Goal: Task Accomplishment & Management: Use online tool/utility

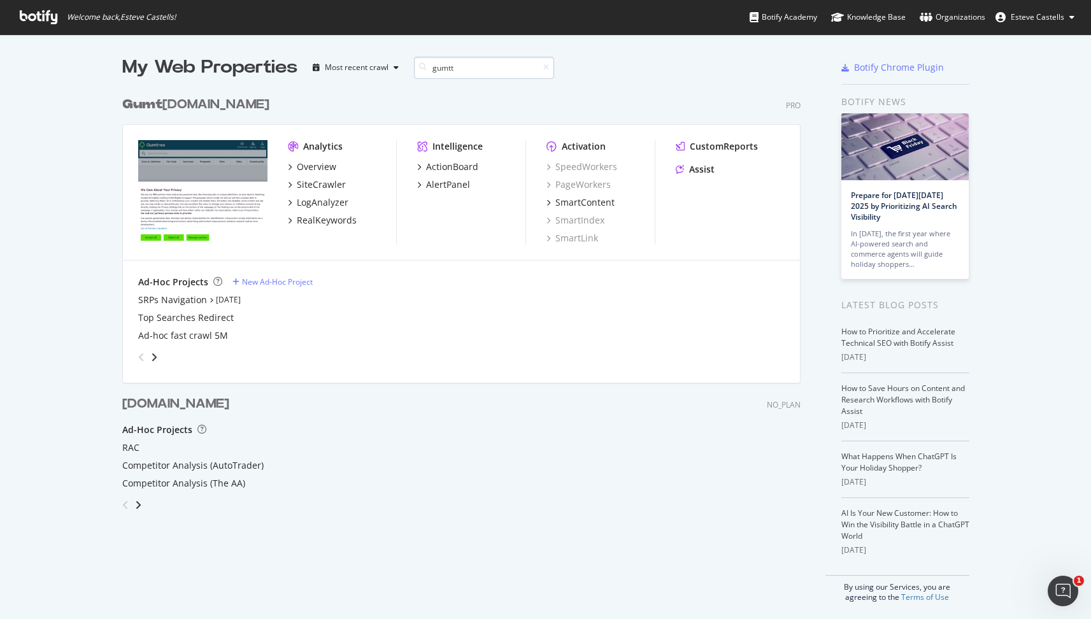
scroll to position [469, 679]
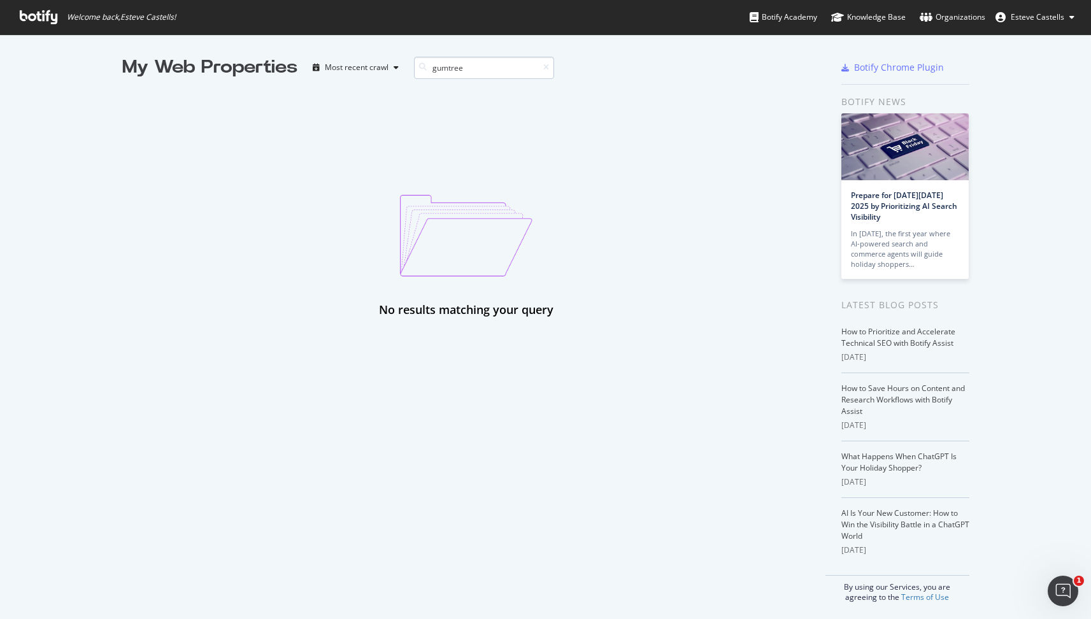
type input "gumtree"
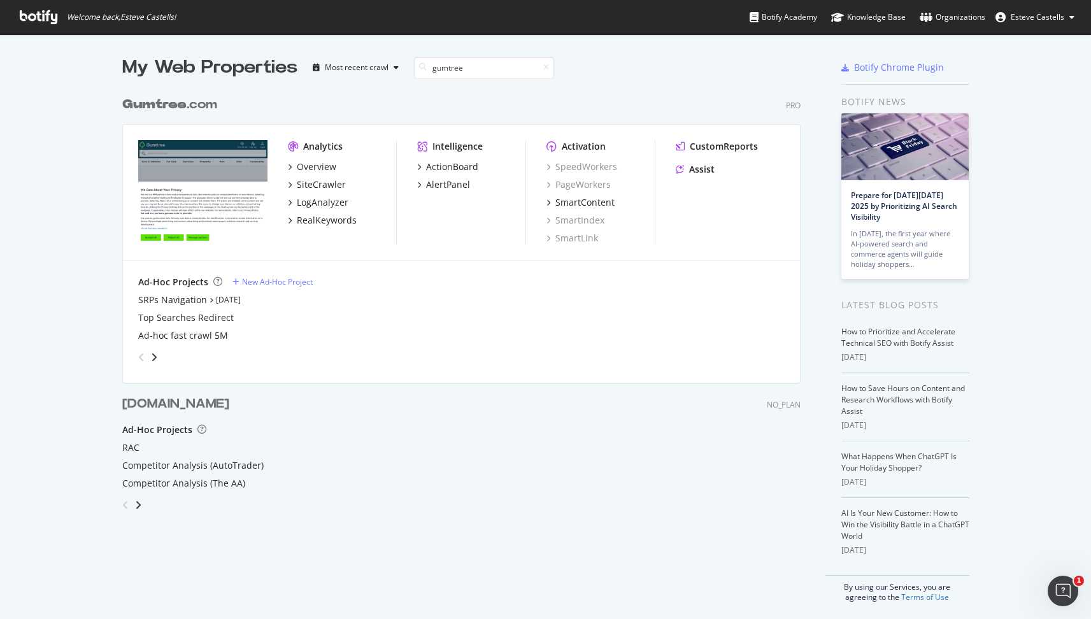
click at [183, 103] on div "Gumtree .com" at bounding box center [169, 105] width 95 height 18
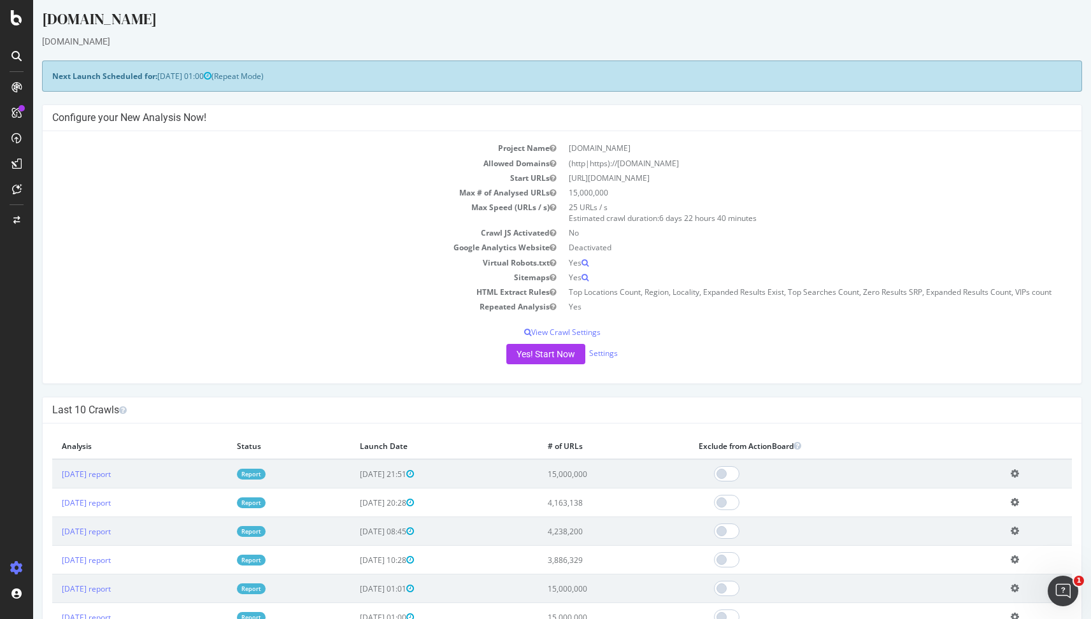
scroll to position [5, 0]
click at [549, 353] on button "Yes! Start Now" at bounding box center [545, 353] width 79 height 20
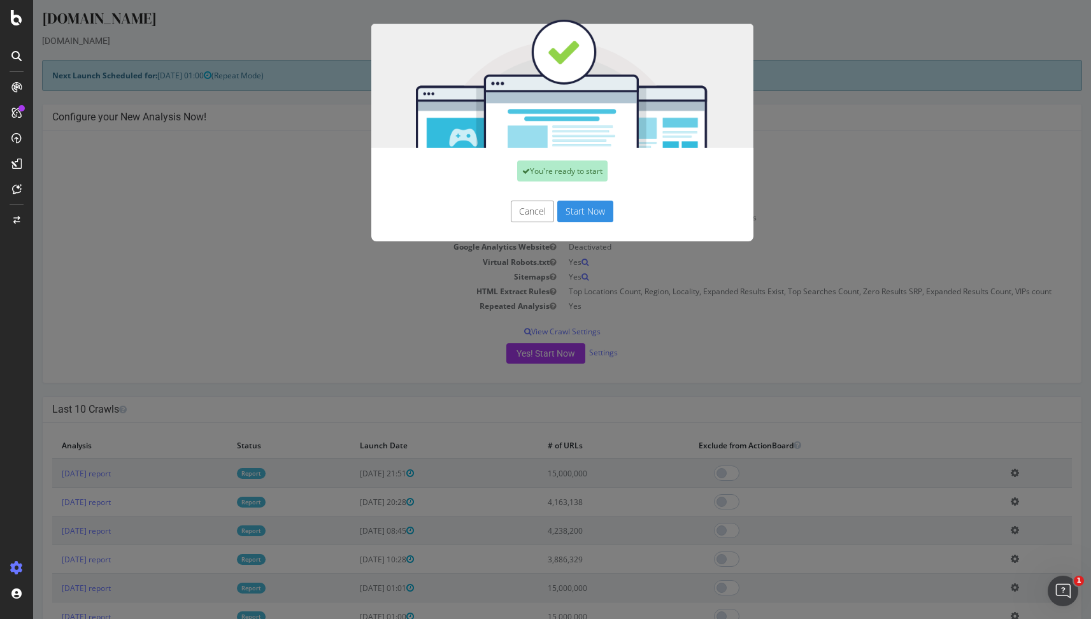
click at [598, 215] on button "Start Now" at bounding box center [585, 212] width 56 height 22
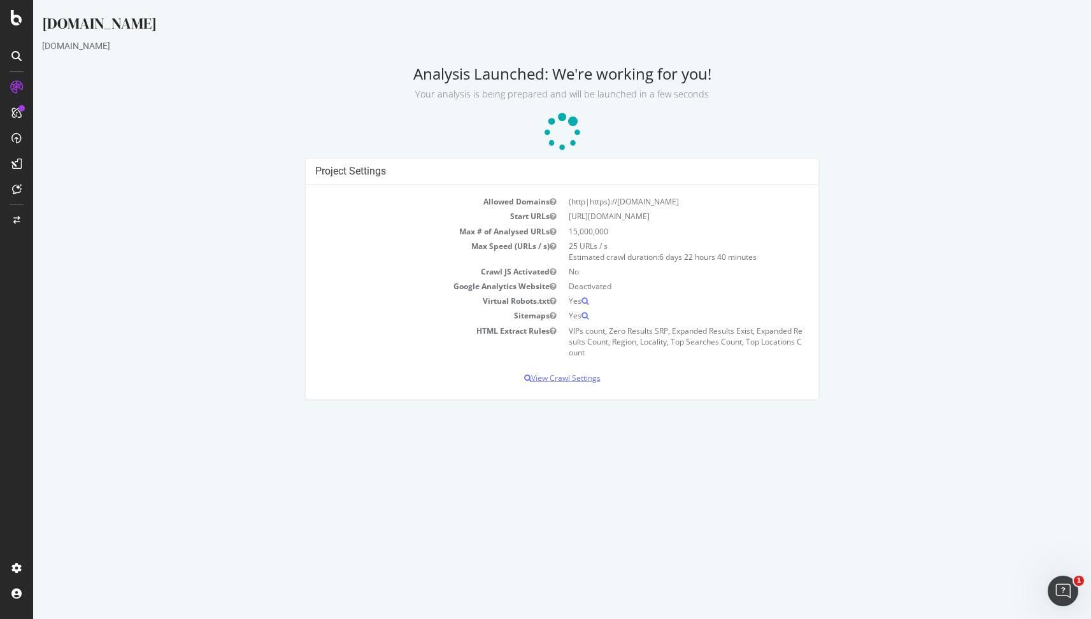
click at [572, 374] on p "View Crawl Settings" at bounding box center [561, 377] width 493 height 11
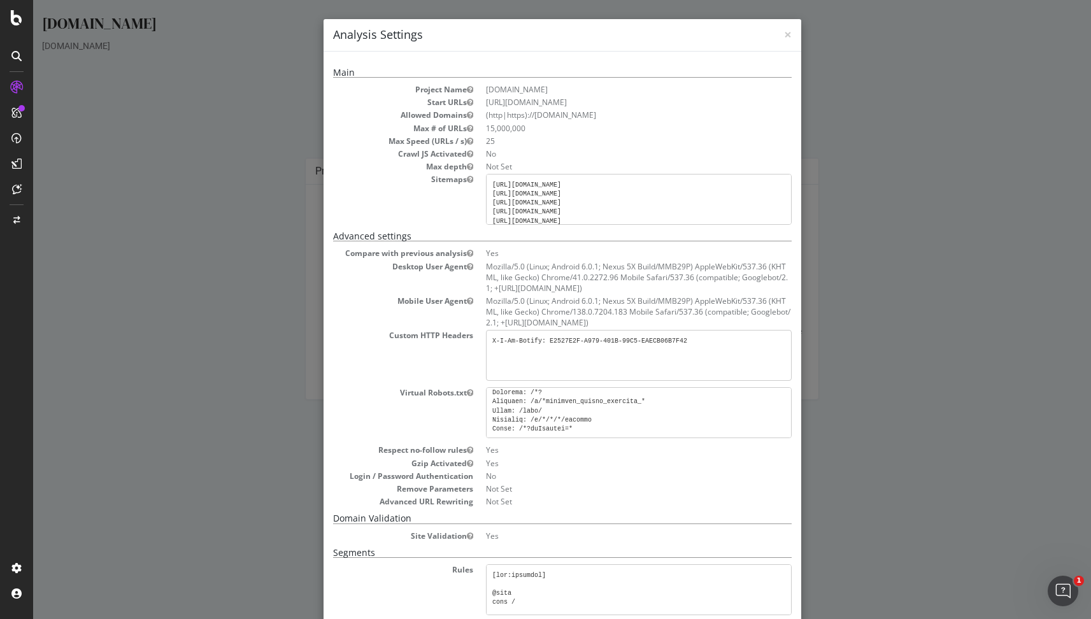
scroll to position [623, 0]
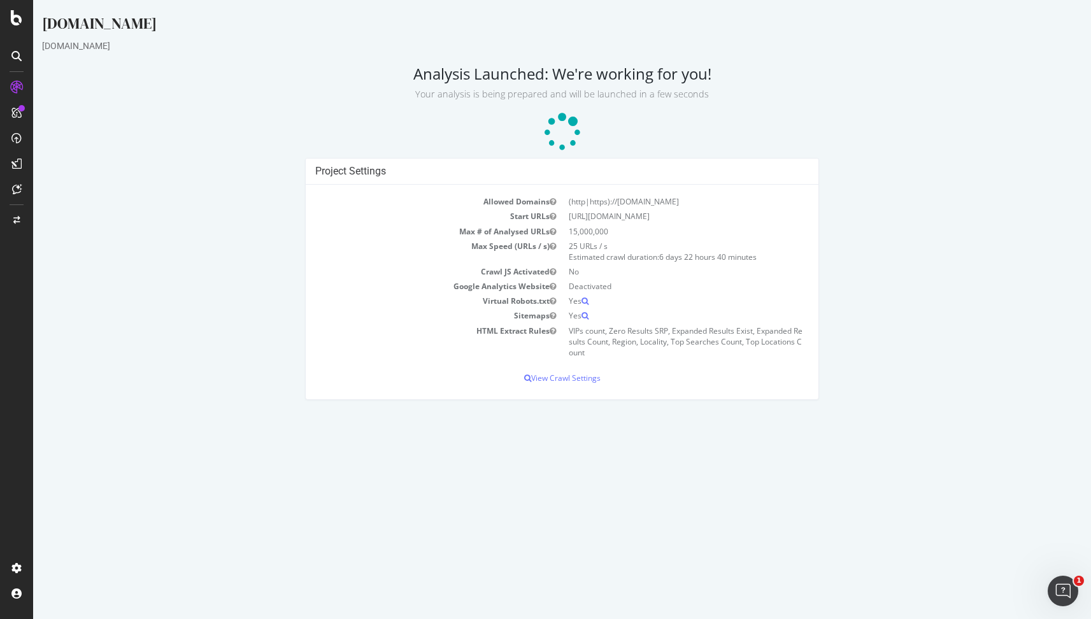
click at [157, 169] on div "Project Settings Allowed Domains (http|https)://[DOMAIN_NAME] Start URLs [URL][…" at bounding box center [562, 285] width 1052 height 255
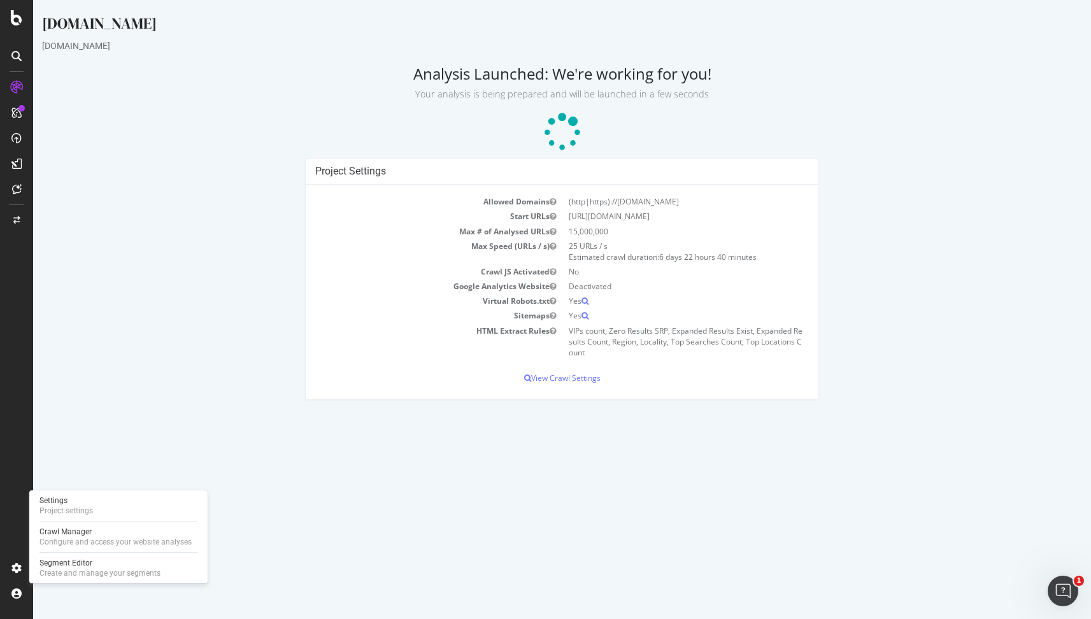
drag, startPoint x: 114, startPoint y: 421, endPoint x: 136, endPoint y: 423, distance: 22.4
click at [115, 413] on html "[DOMAIN_NAME] [DOMAIN_NAME] Analysis Launched: We're working for you! Your anal…" at bounding box center [562, 206] width 1058 height 413
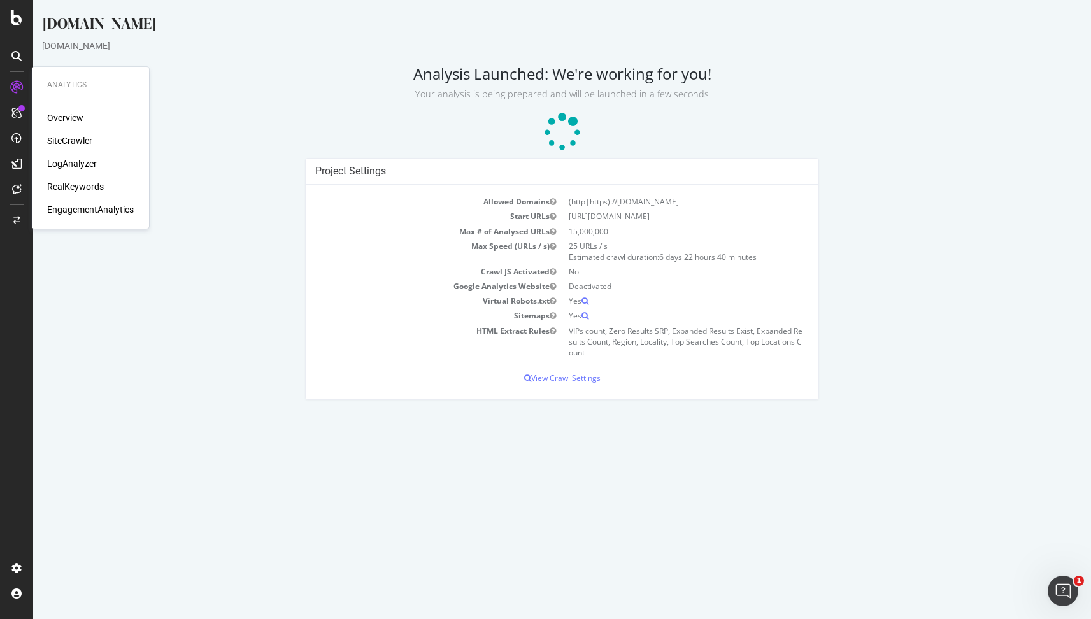
click at [81, 118] on div "Overview" at bounding box center [65, 117] width 36 height 13
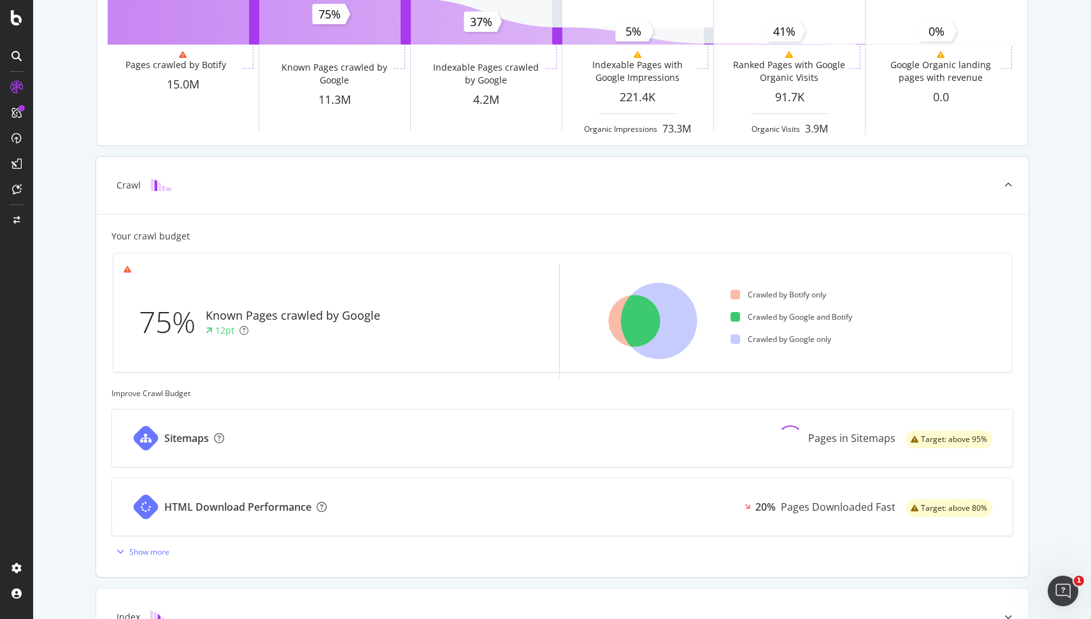
scroll to position [250, 0]
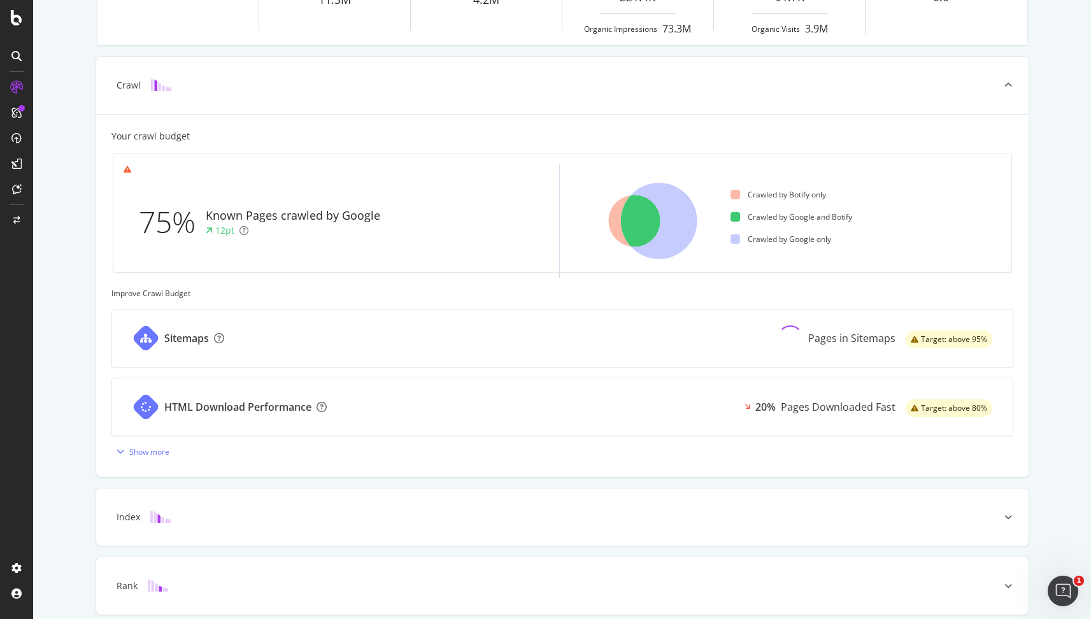
click at [1047, 444] on div "Known Pages Pages crawled by Botify 15.0M Crawl Known Pages crawled by Google 1…" at bounding box center [562, 276] width 1058 height 926
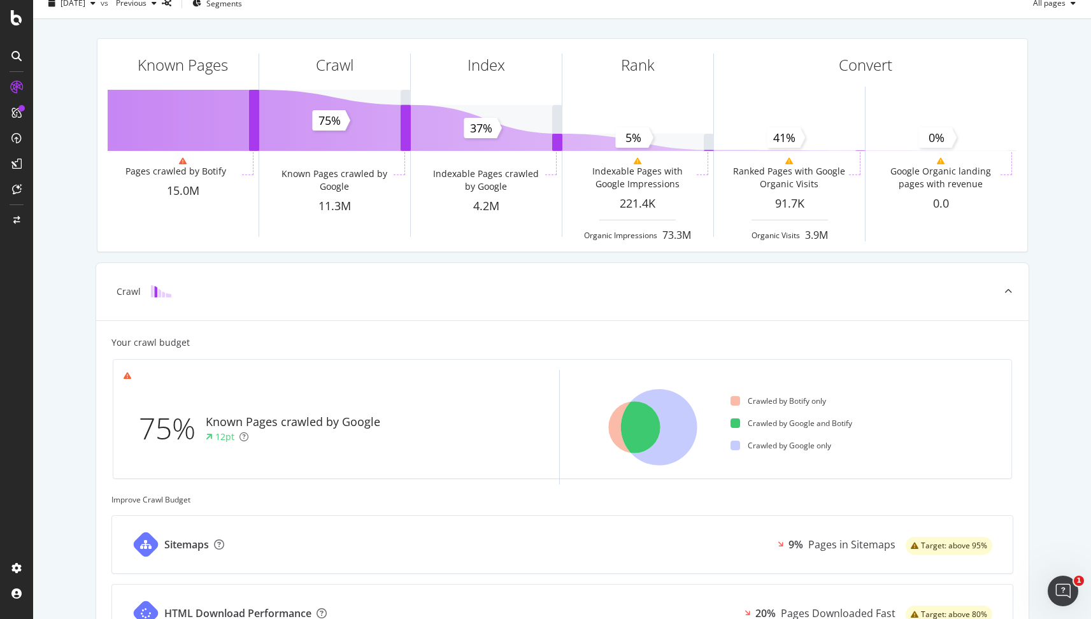
scroll to position [0, 0]
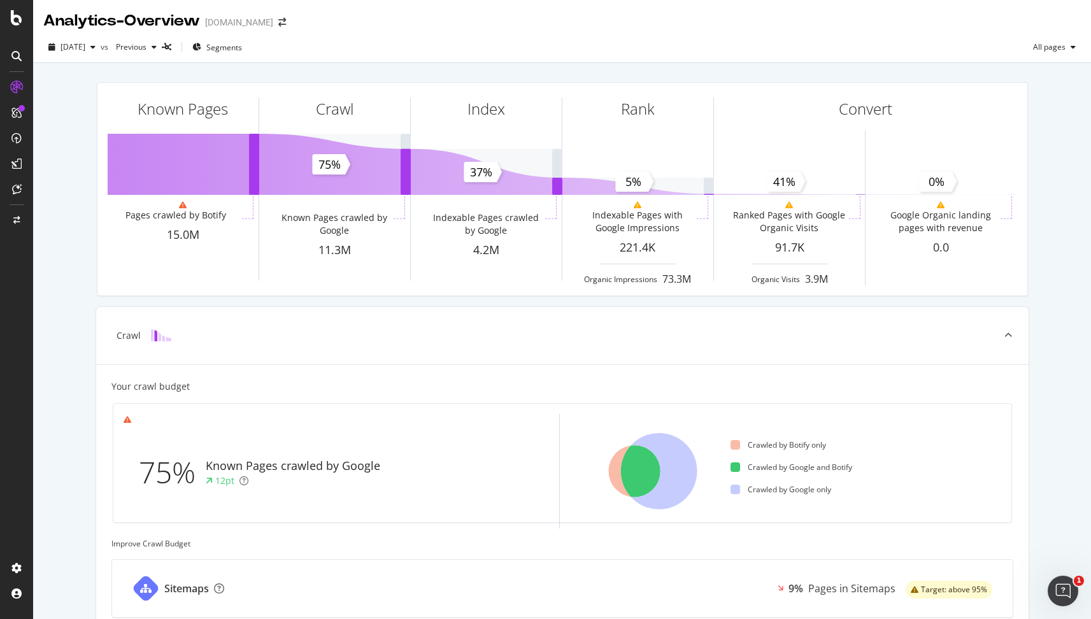
click at [1046, 295] on div "Known Pages Pages crawled by Botify 15.0M Crawl Known Pages crawled by Google 1…" at bounding box center [562, 526] width 1058 height 926
click at [680, 42] on div "[DATE] vs Previous Segments All pages" at bounding box center [562, 49] width 1058 height 25
click at [691, 48] on div "[DATE] vs Previous Segments All pages" at bounding box center [562, 49] width 1058 height 25
